Goal: Task Accomplishment & Management: Use online tool/utility

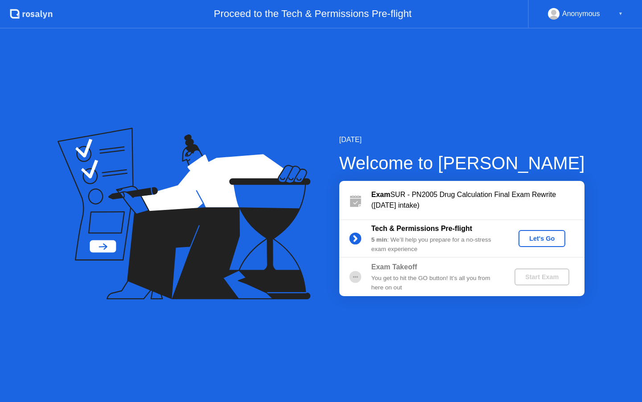
click at [555, 244] on button "Let's Go" at bounding box center [542, 238] width 47 height 17
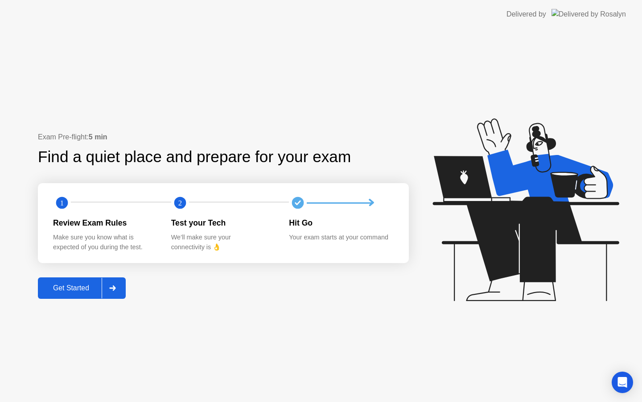
click at [120, 282] on div at bounding box center [112, 288] width 21 height 21
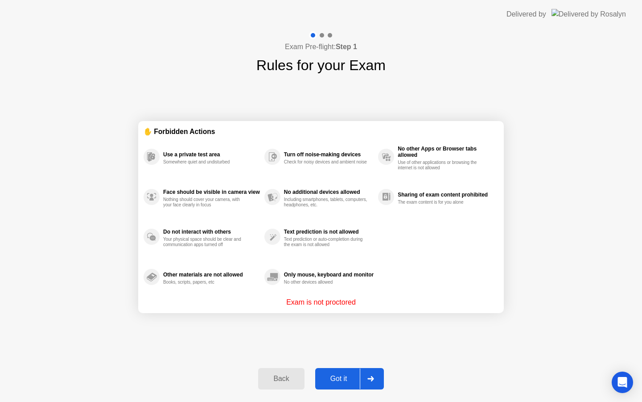
click at [375, 386] on div at bounding box center [370, 378] width 21 height 21
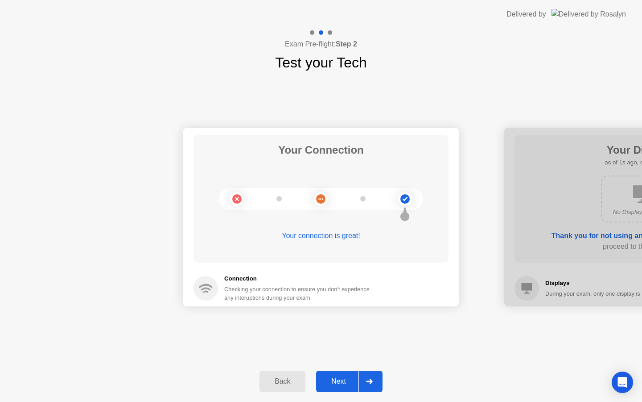
click at [353, 386] on button "Next" at bounding box center [349, 380] width 66 height 21
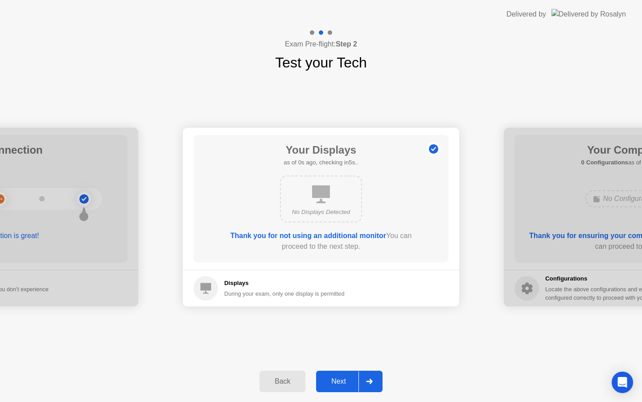
click at [353, 386] on button "Next" at bounding box center [349, 380] width 66 height 21
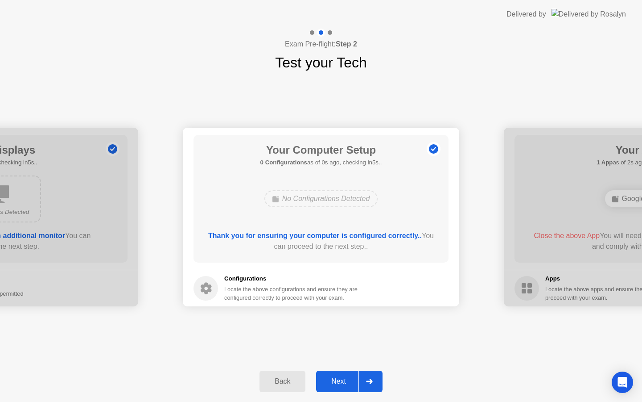
click at [353, 386] on button "Next" at bounding box center [349, 380] width 66 height 21
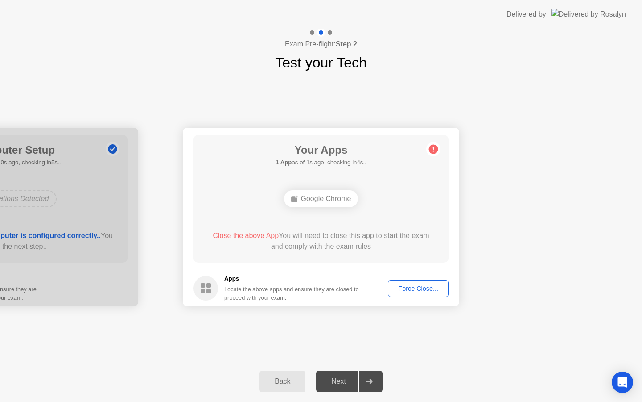
click at [421, 282] on button "Force Close..." at bounding box center [418, 288] width 61 height 17
click at [422, 288] on div "Force Close..." at bounding box center [418, 288] width 54 height 7
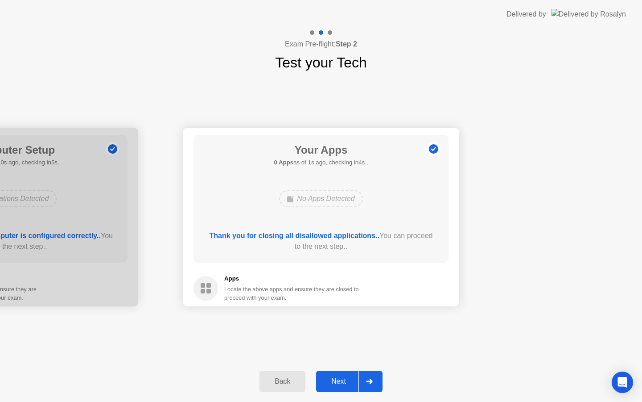
click at [353, 386] on button "Next" at bounding box center [349, 380] width 66 height 21
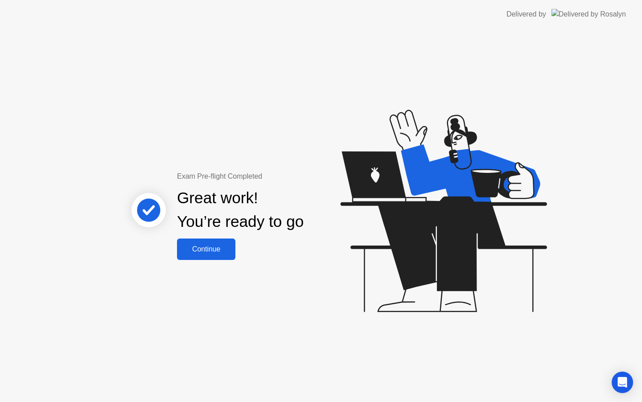
click at [222, 248] on div "Continue" at bounding box center [206, 249] width 53 height 8
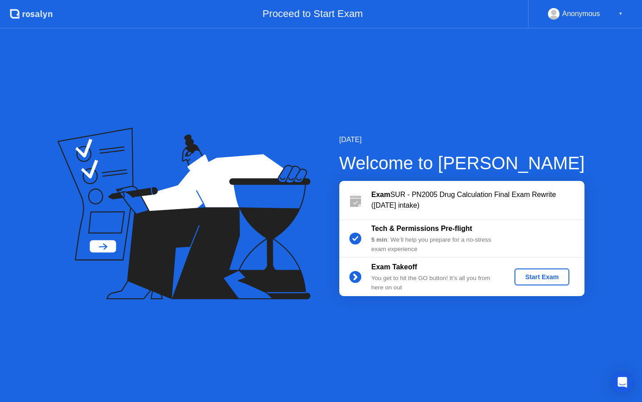
click at [552, 270] on button "Start Exam" at bounding box center [542, 276] width 55 height 17
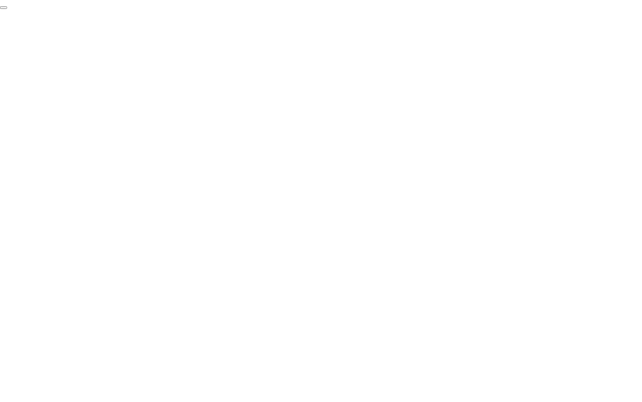
click div "End Proctoring Session"
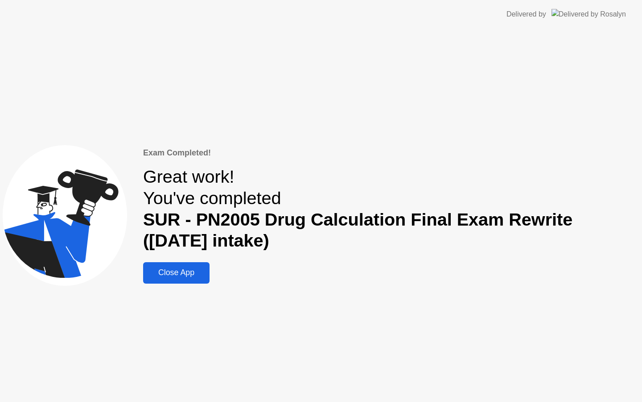
click at [167, 265] on button "Close App" at bounding box center [176, 272] width 66 height 21
